Goal: Task Accomplishment & Management: Manage account settings

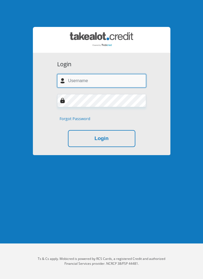
type input "[EMAIL_ADDRESS][DOMAIN_NAME]"
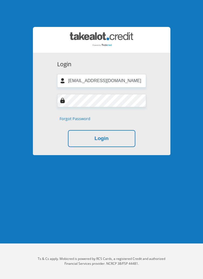
click at [68, 130] on button "Login" at bounding box center [101, 138] width 67 height 17
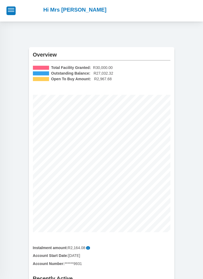
click at [8, 14] on button "button" at bounding box center [10, 10] width 9 height 8
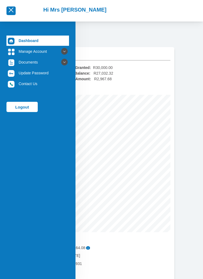
click at [25, 62] on link "Documents" at bounding box center [37, 62] width 62 height 10
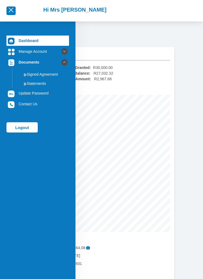
click at [21, 52] on link "Manage Account" at bounding box center [37, 51] width 62 height 10
